Goal: Information Seeking & Learning: Learn about a topic

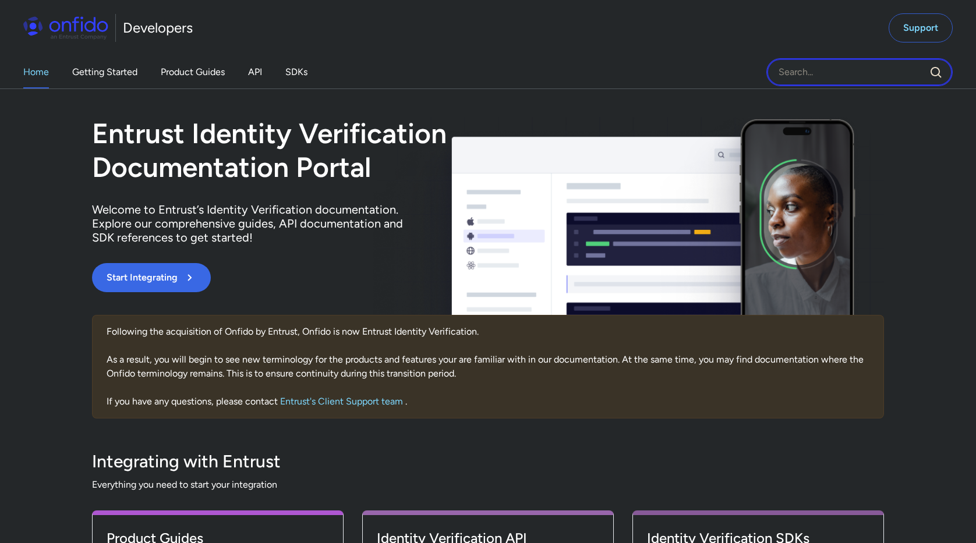
click at [800, 71] on input "Onfido search input field" at bounding box center [859, 72] width 186 height 28
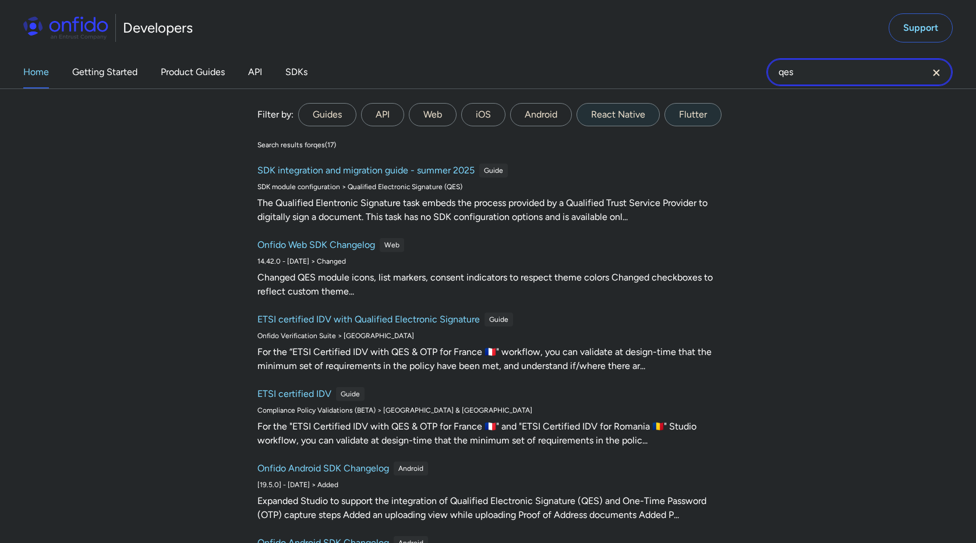
type input "qes"
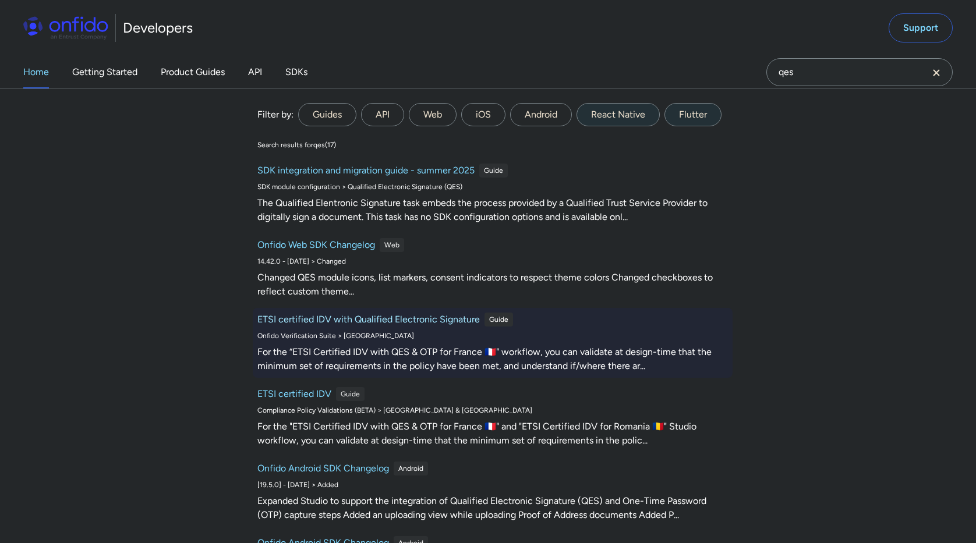
click at [433, 321] on h6 "ETSI certified IDV with Qualified Electronic Signature" at bounding box center [368, 320] width 222 height 14
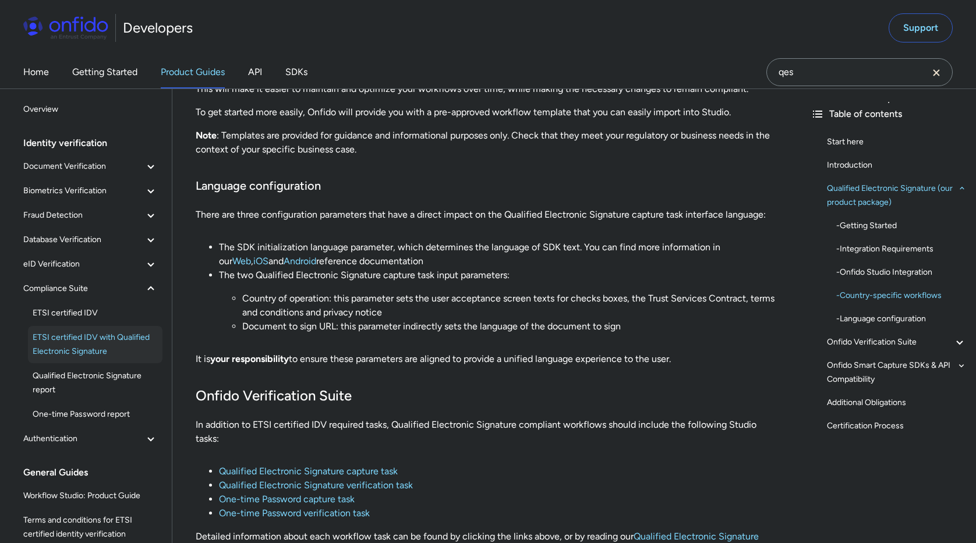
scroll to position [1903, 0]
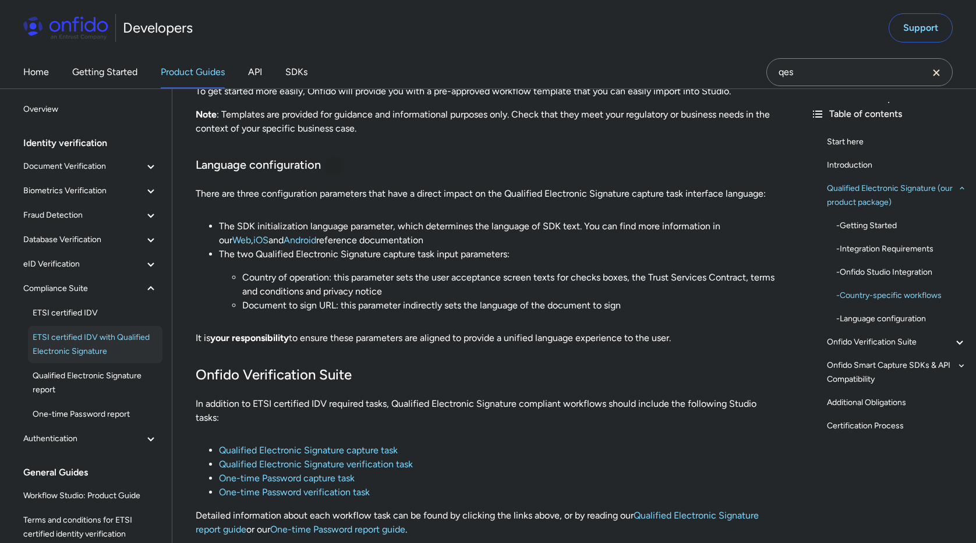
click at [334, 167] on div at bounding box center [333, 165] width 9 height 9
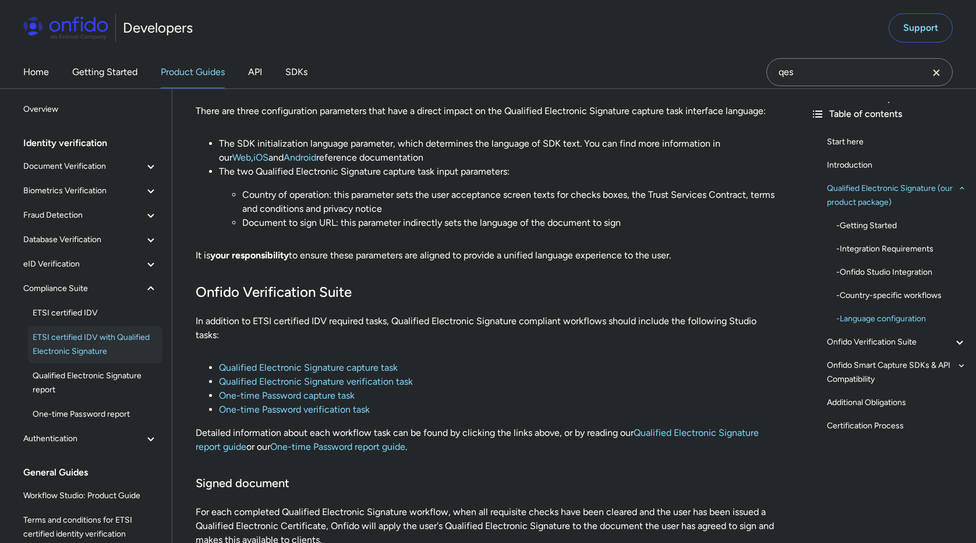
scroll to position [1994, 0]
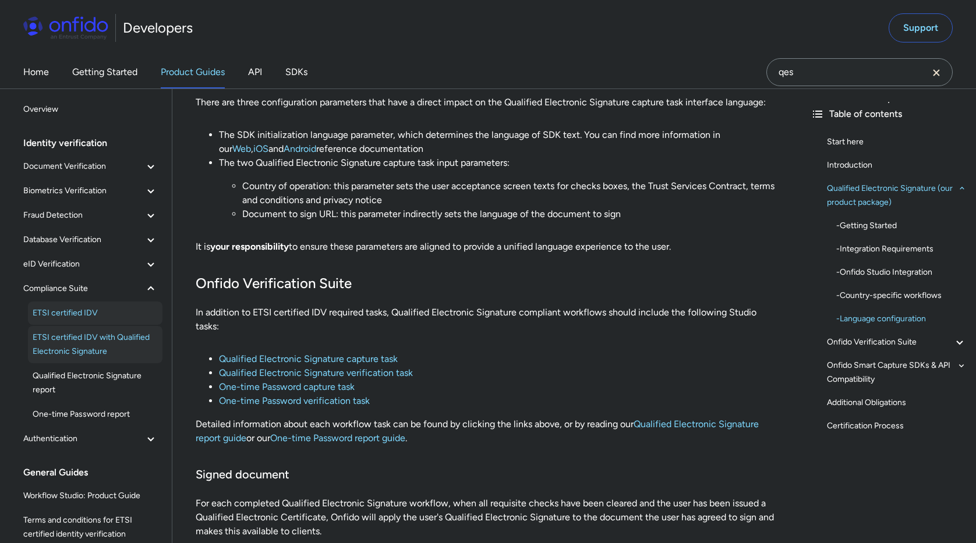
click at [90, 317] on span "ETSI certified IDV" at bounding box center [95, 313] width 125 height 14
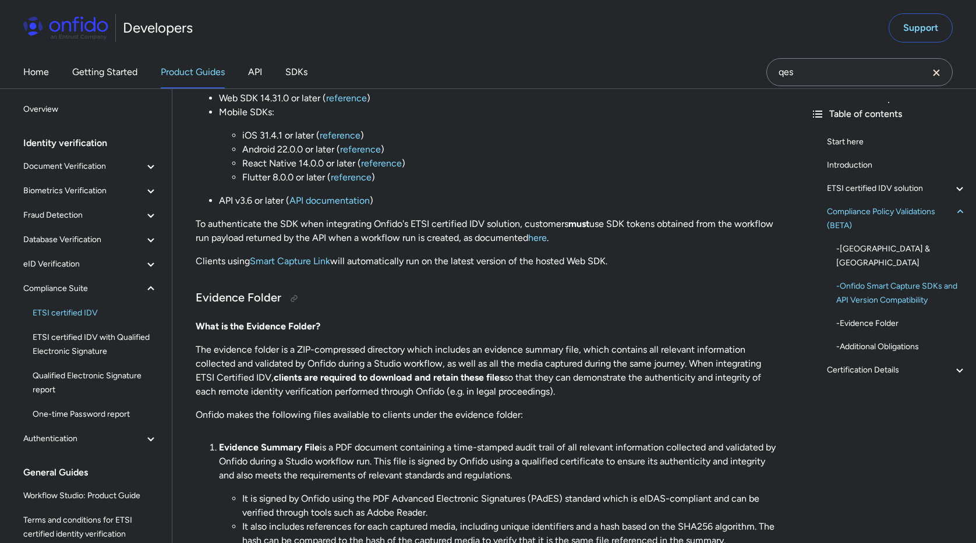
scroll to position [2943, 0]
click at [107, 382] on span "Qualified Electronic Signature report" at bounding box center [95, 383] width 125 height 28
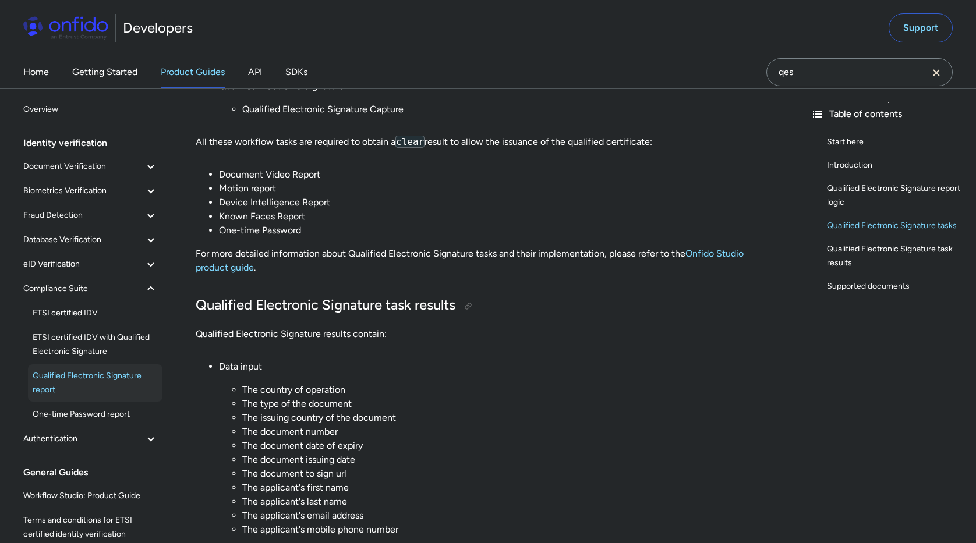
scroll to position [592, 0]
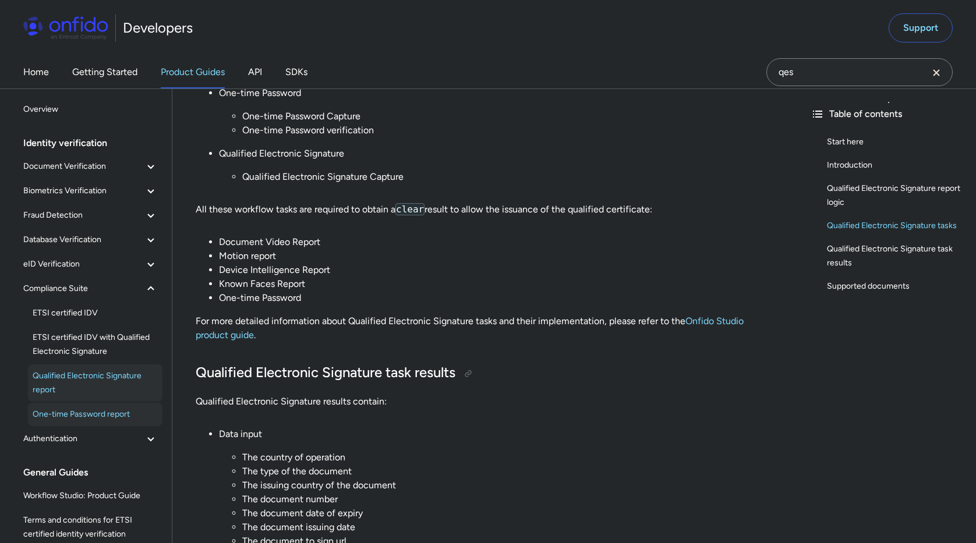
click at [121, 412] on span "One-time Password report" at bounding box center [95, 415] width 125 height 14
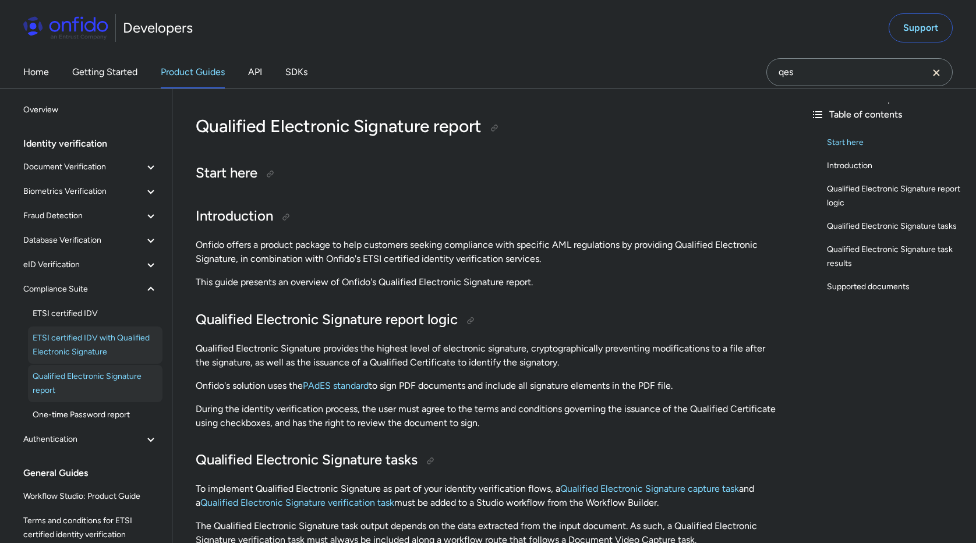
click at [96, 346] on span "ETSI certified IDV with Qualified Electronic Signature" at bounding box center [95, 345] width 125 height 28
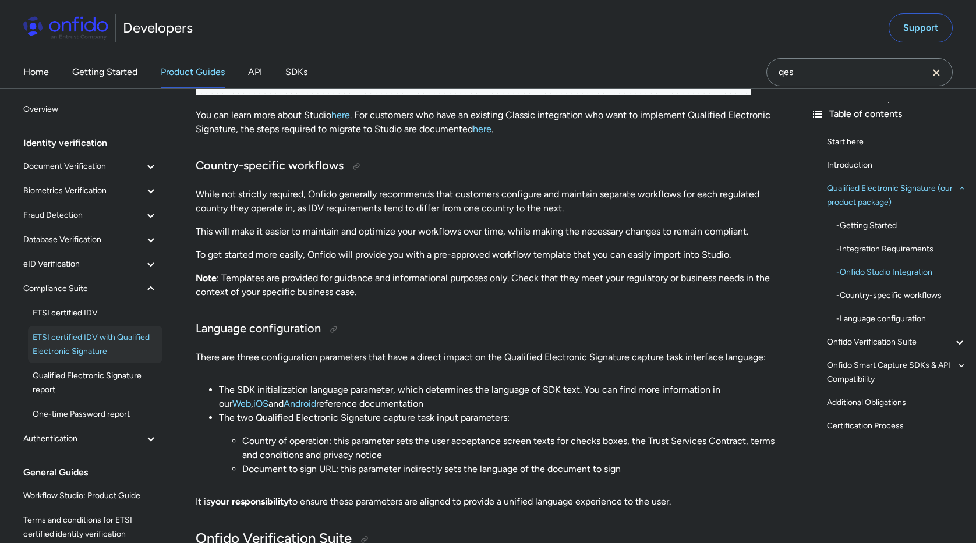
scroll to position [1736, 0]
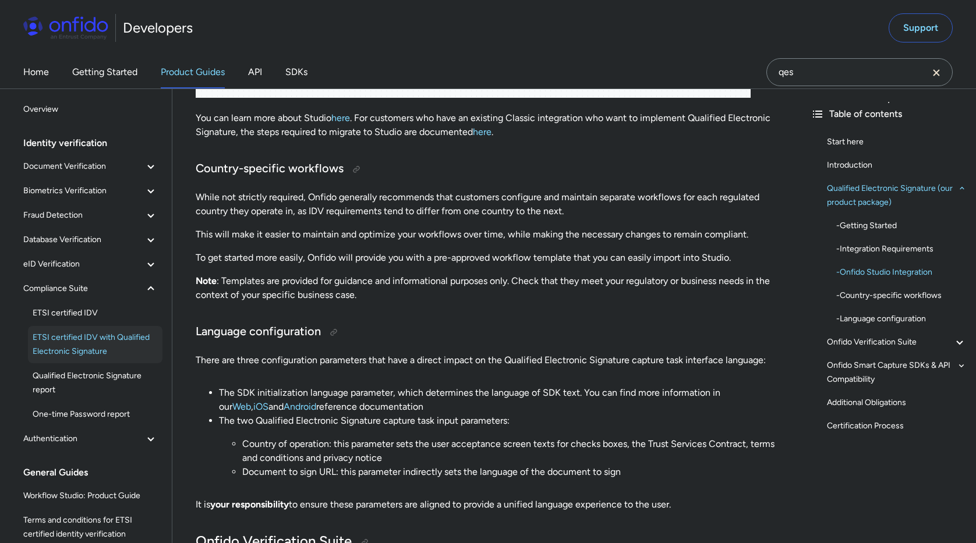
drag, startPoint x: 684, startPoint y: 506, endPoint x: 192, endPoint y: 351, distance: 516.5
click at [192, 351] on div "ETSI certified IDV with Qualified Electronic Signature Start here Introduction …" at bounding box center [486, 424] width 629 height 4143
copy div "There are three configuration parameters that have a direct impact on the Quali…"
click at [377, 326] on h3 "Language configuration" at bounding box center [487, 332] width 582 height 19
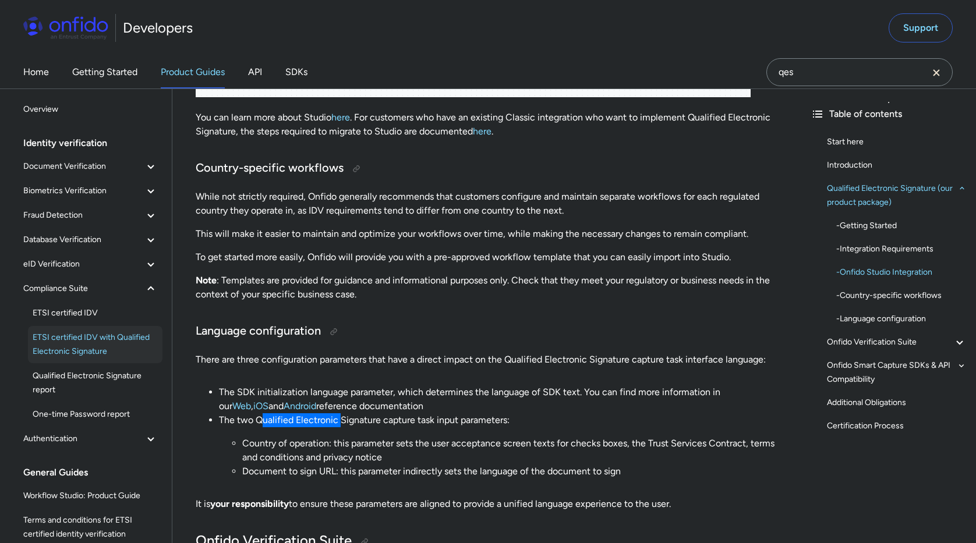
drag, startPoint x: 260, startPoint y: 419, endPoint x: 340, endPoint y: 422, distance: 79.2
click at [340, 422] on li "The two Qualified Electronic Signature capture task input parameters: Country o…" at bounding box center [498, 446] width 559 height 65
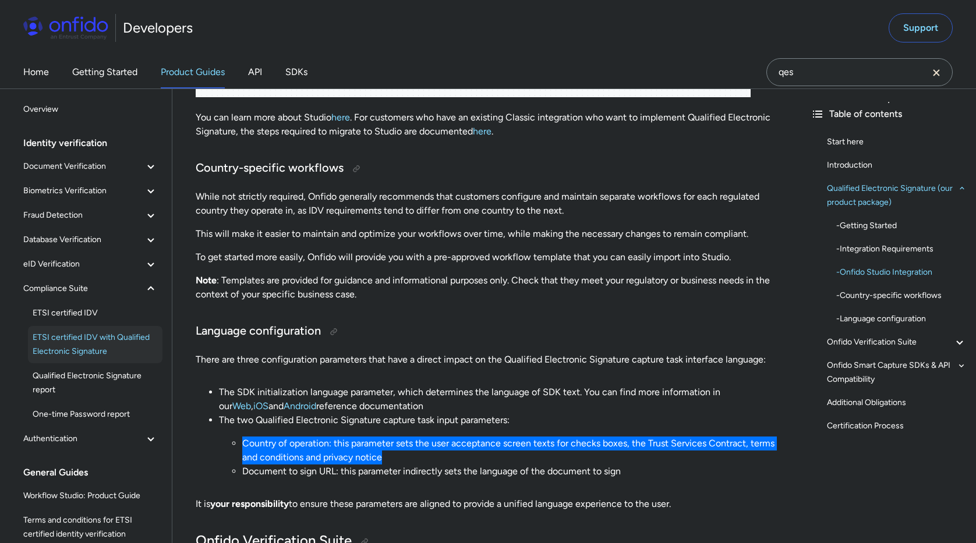
drag, startPoint x: 244, startPoint y: 445, endPoint x: 407, endPoint y: 456, distance: 163.4
click at [407, 456] on li "Country of operation: this parameter sets the user acceptance screen texts for …" at bounding box center [510, 451] width 536 height 28
copy li "Country of operation: this parameter sets the user acceptance screen texts for …"
drag, startPoint x: 685, startPoint y: 508, endPoint x: 189, endPoint y: 504, distance: 496.2
click at [189, 504] on div "ETSI certified IDV with Qualified Electronic Signature Start here Introduction …" at bounding box center [486, 423] width 629 height 4143
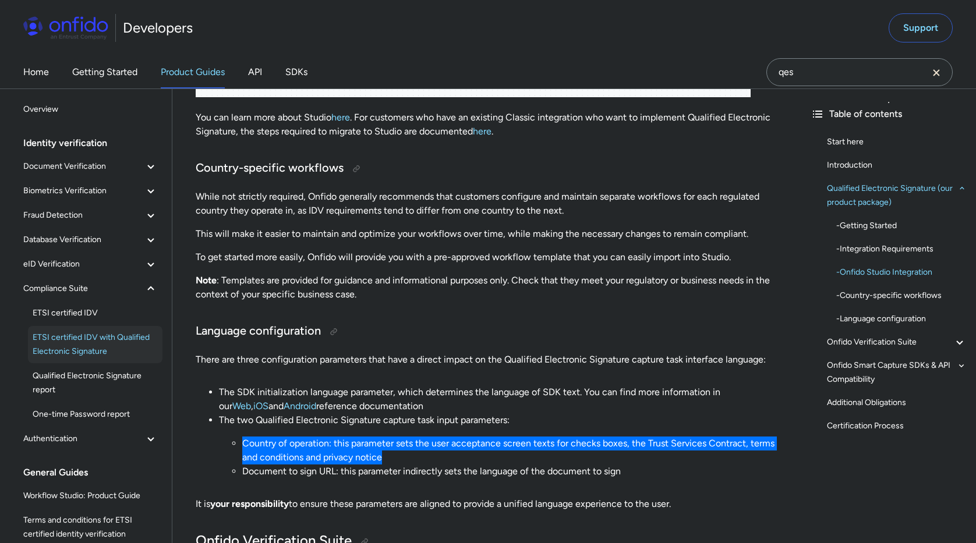
copy p "It is your responsibility to ensure these parameters are aligned to provide a u…"
